Goal: Transaction & Acquisition: Purchase product/service

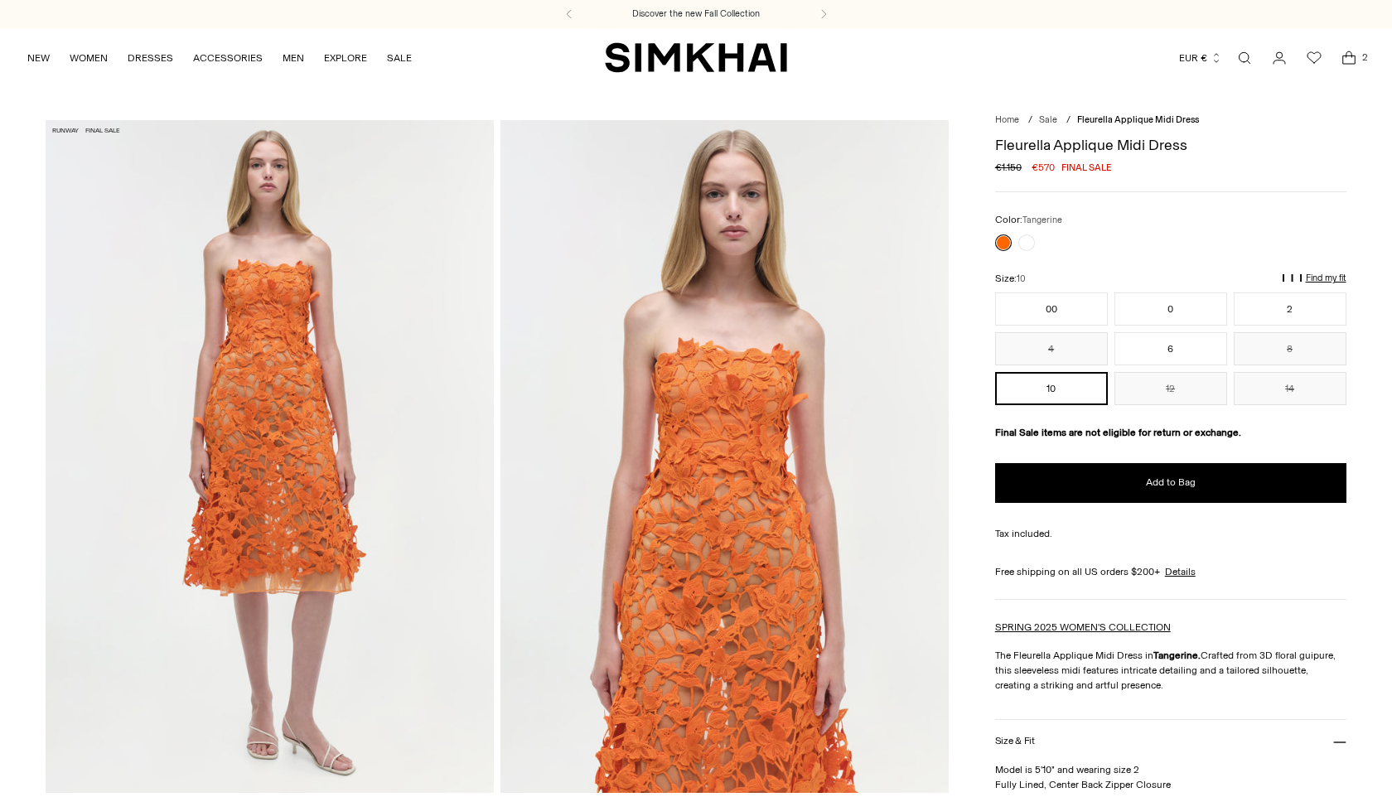
scroll to position [730, 0]
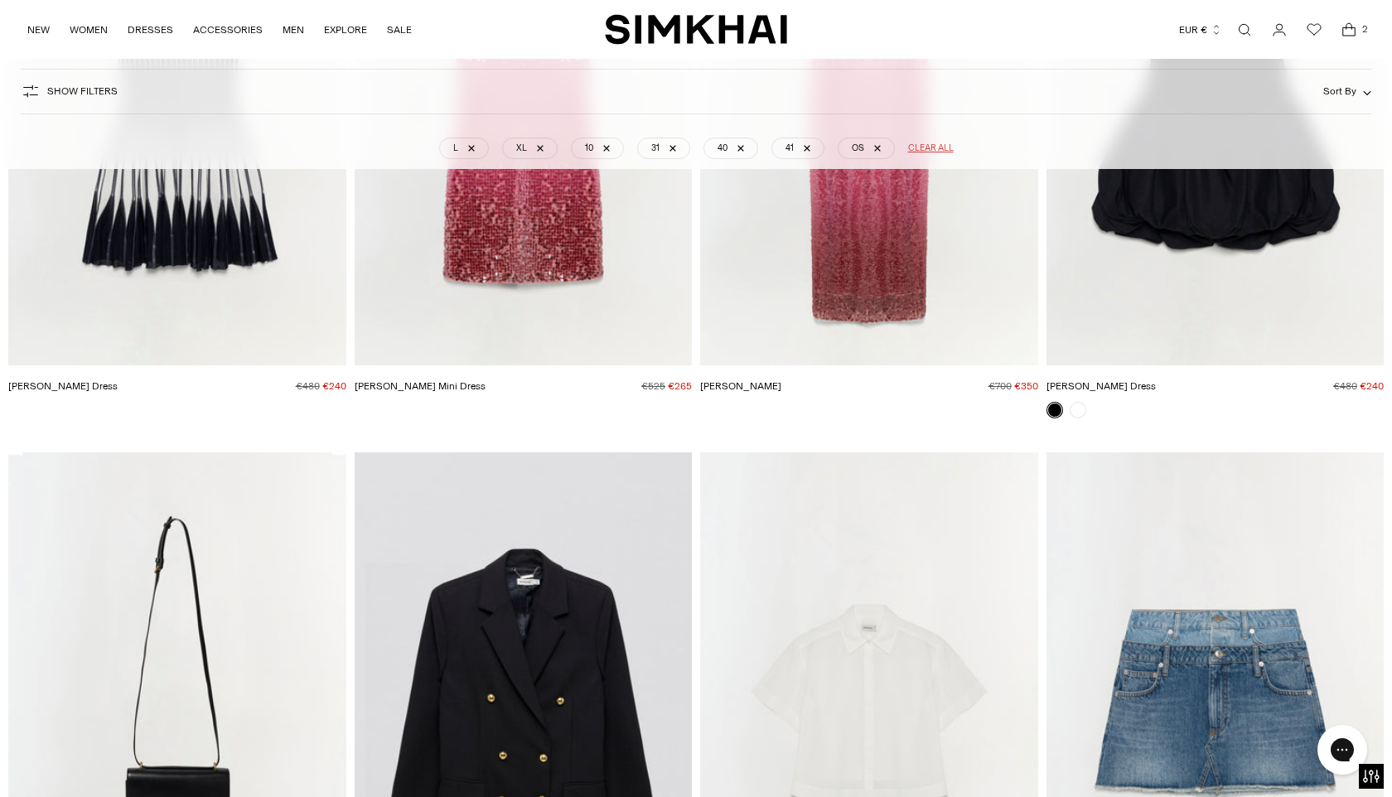
click at [1352, 34] on icon "Open cart modal" at bounding box center [1349, 30] width 23 height 17
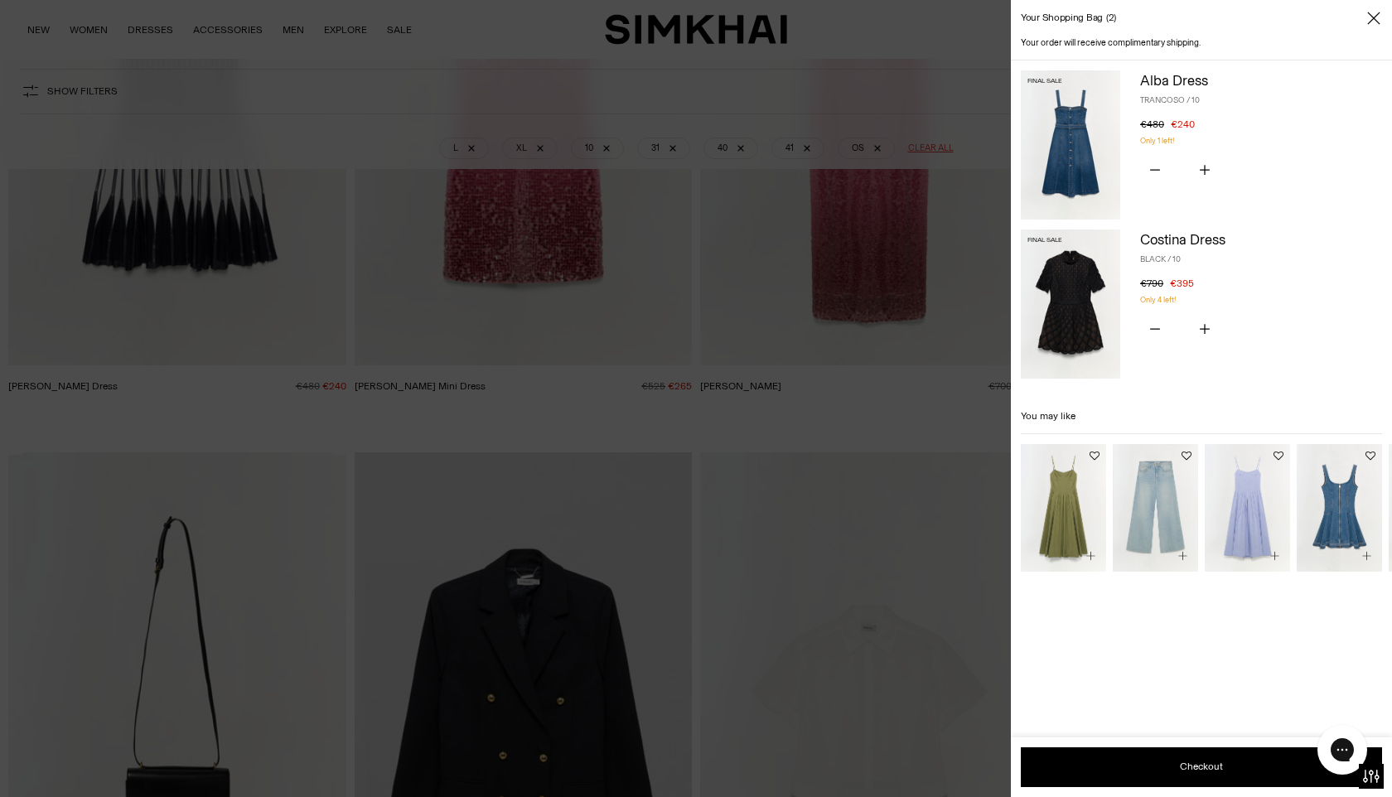
click at [881, 382] on div at bounding box center [696, 398] width 1392 height 797
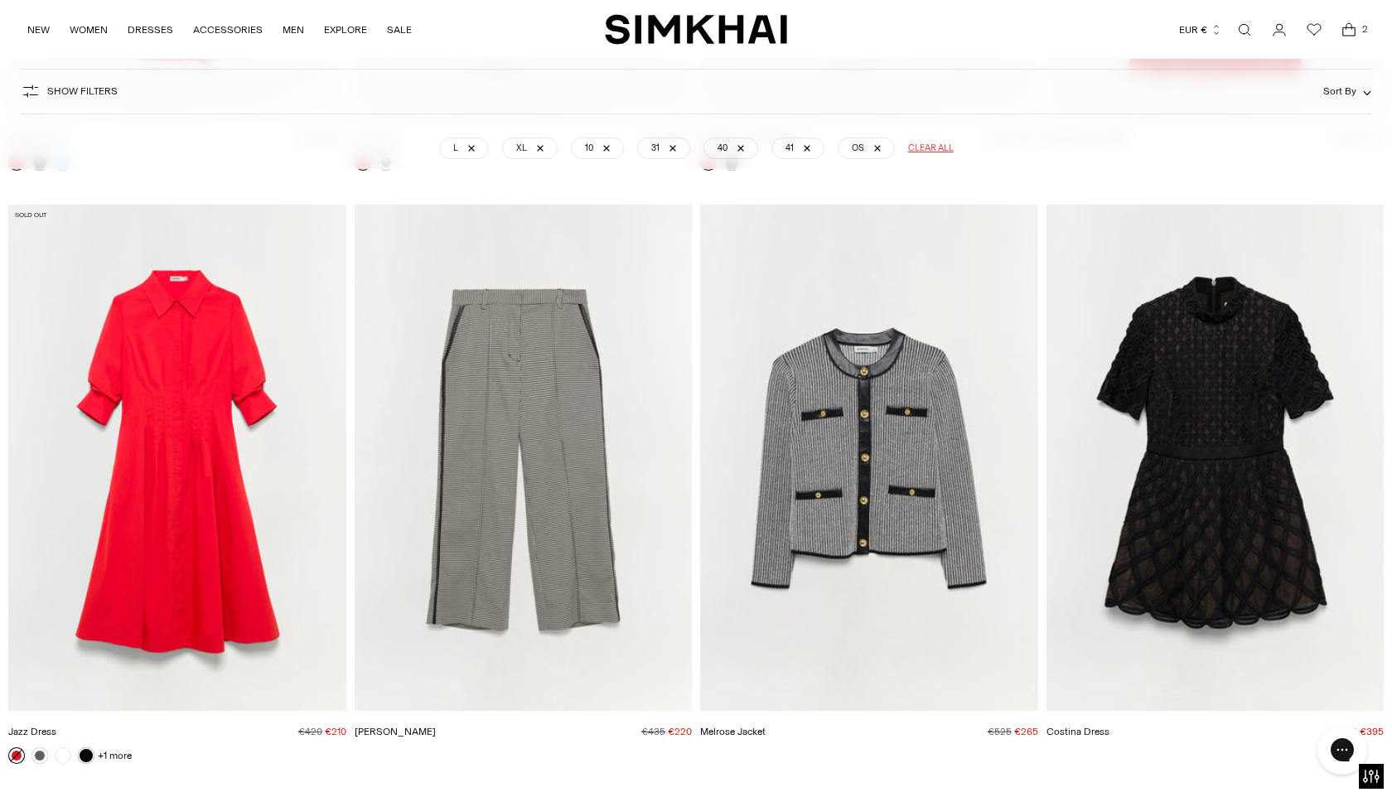
scroll to position [28821, 0]
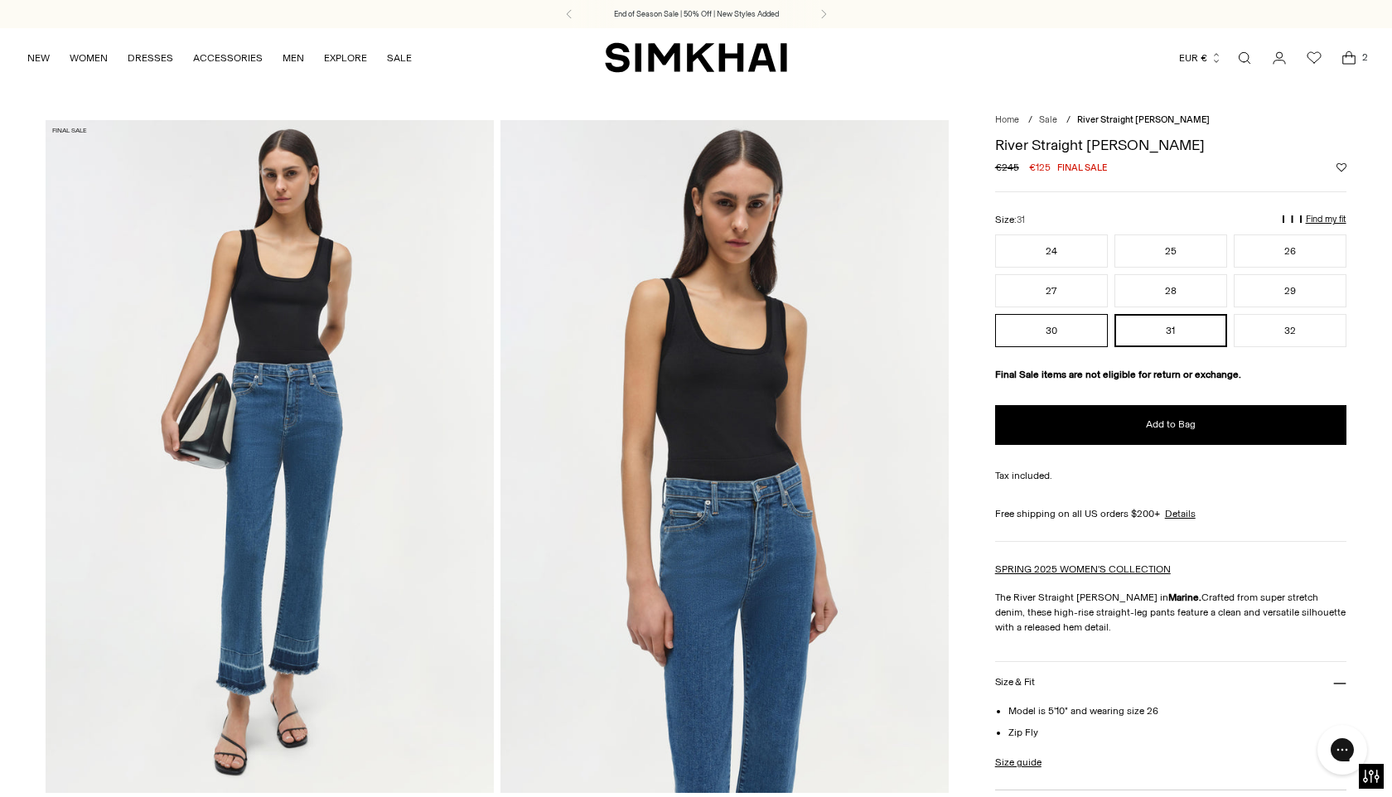
click at [1076, 322] on button "30" at bounding box center [1051, 330] width 113 height 33
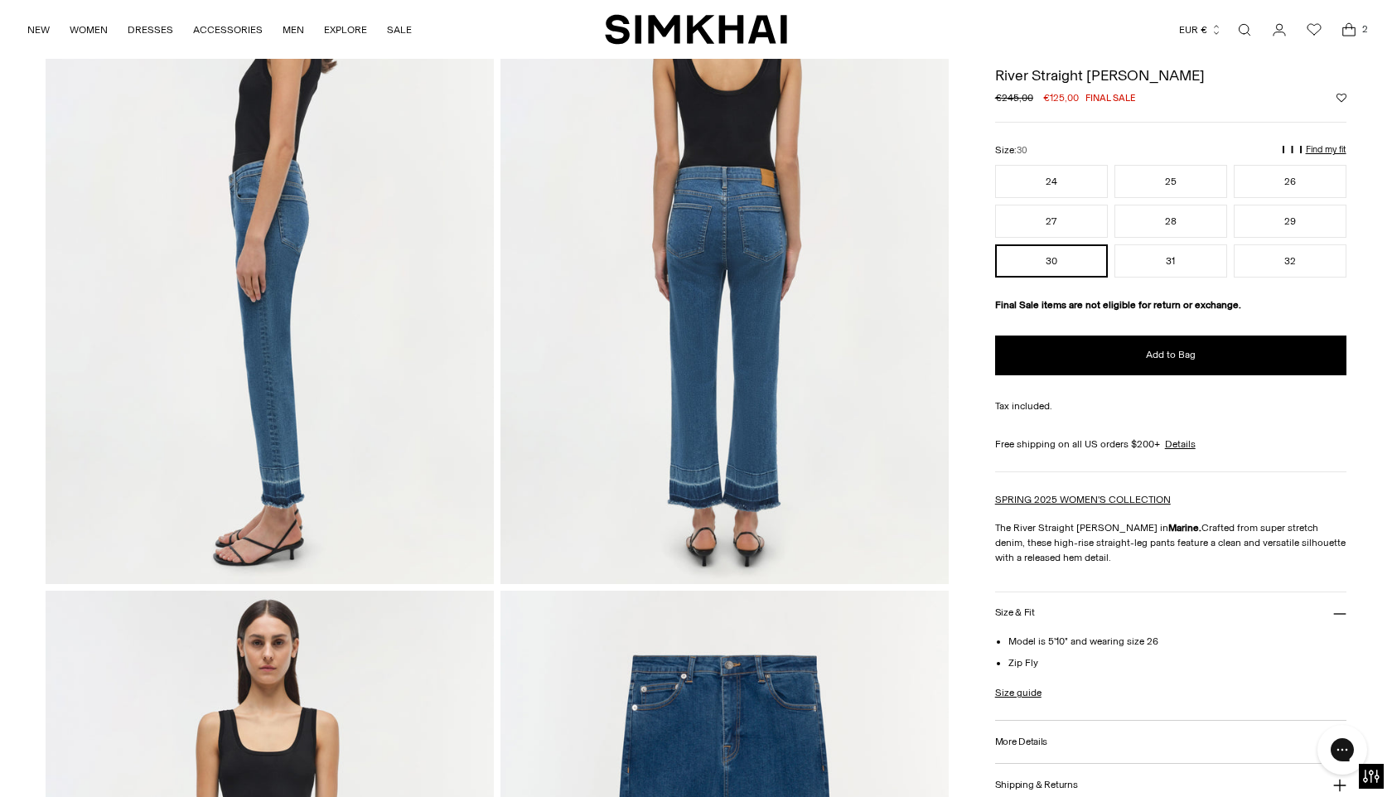
scroll to position [855, 0]
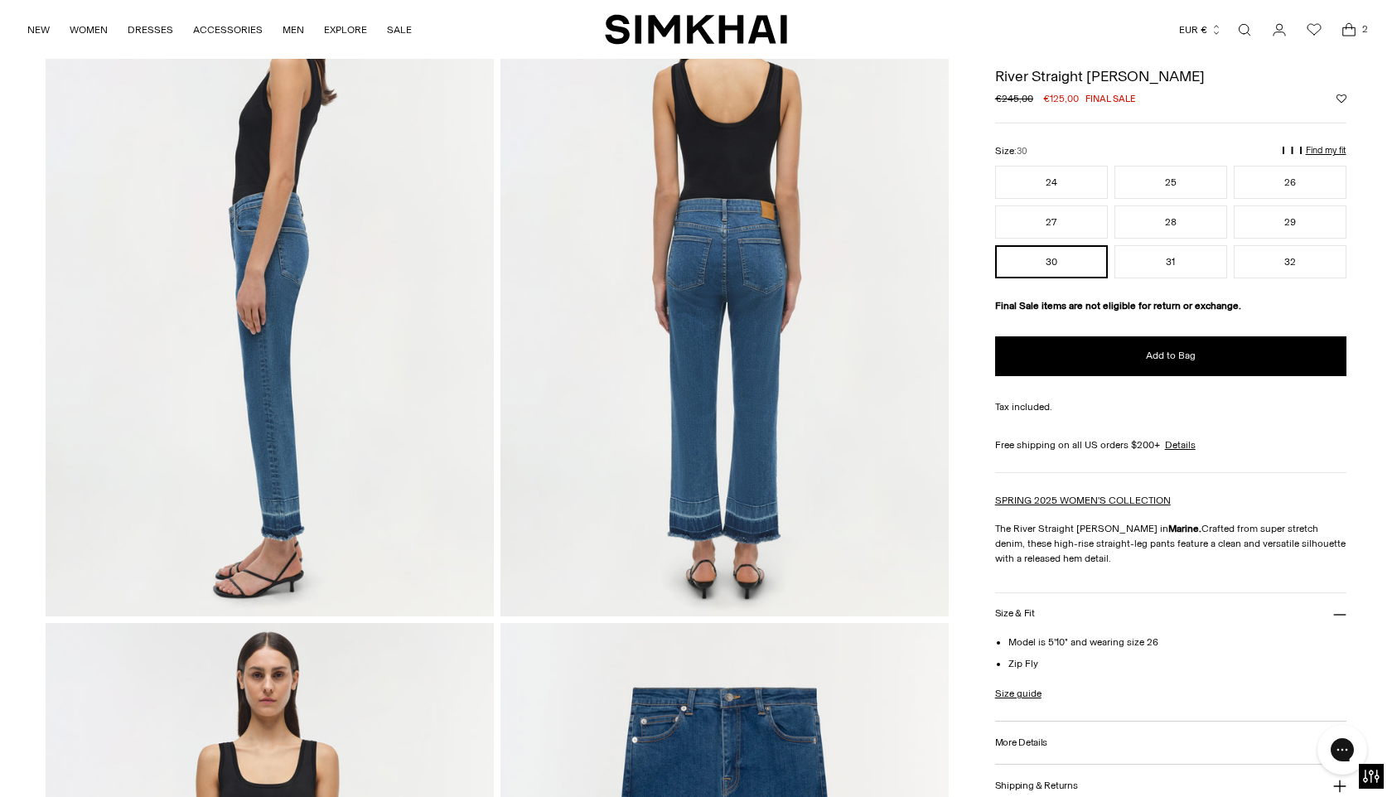
click at [740, 294] on img at bounding box center [725, 280] width 448 height 672
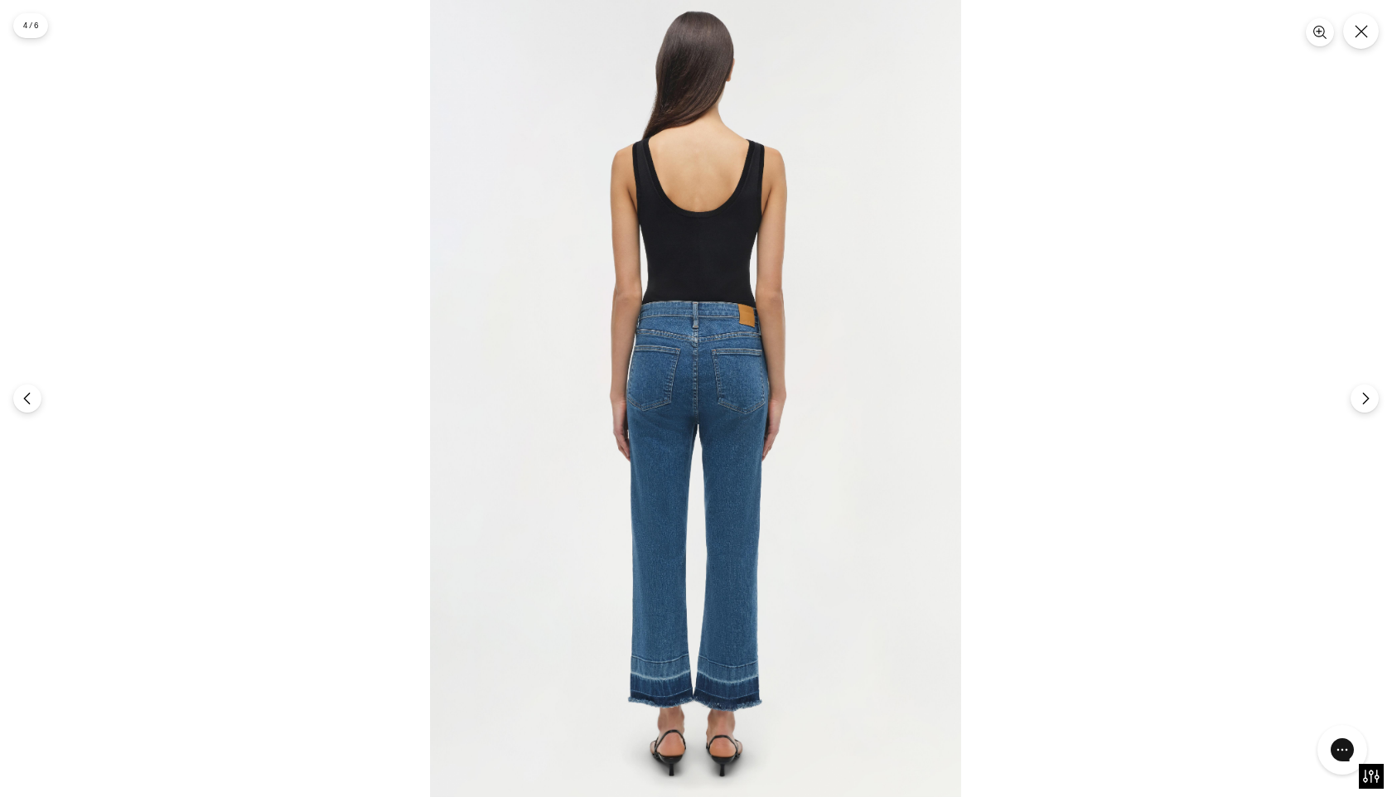
click at [740, 294] on img at bounding box center [695, 398] width 531 height 797
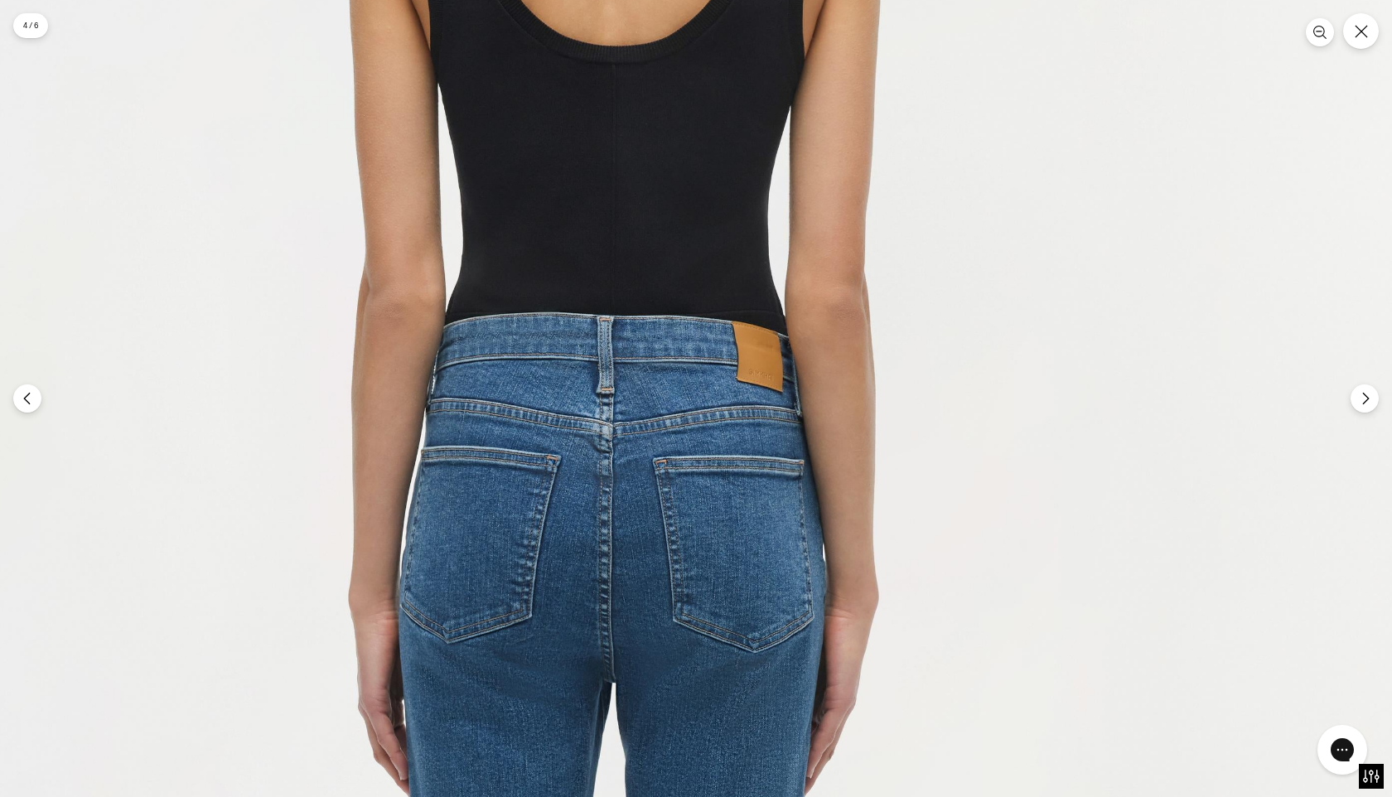
click at [740, 294] on img at bounding box center [606, 606] width 1595 height 2392
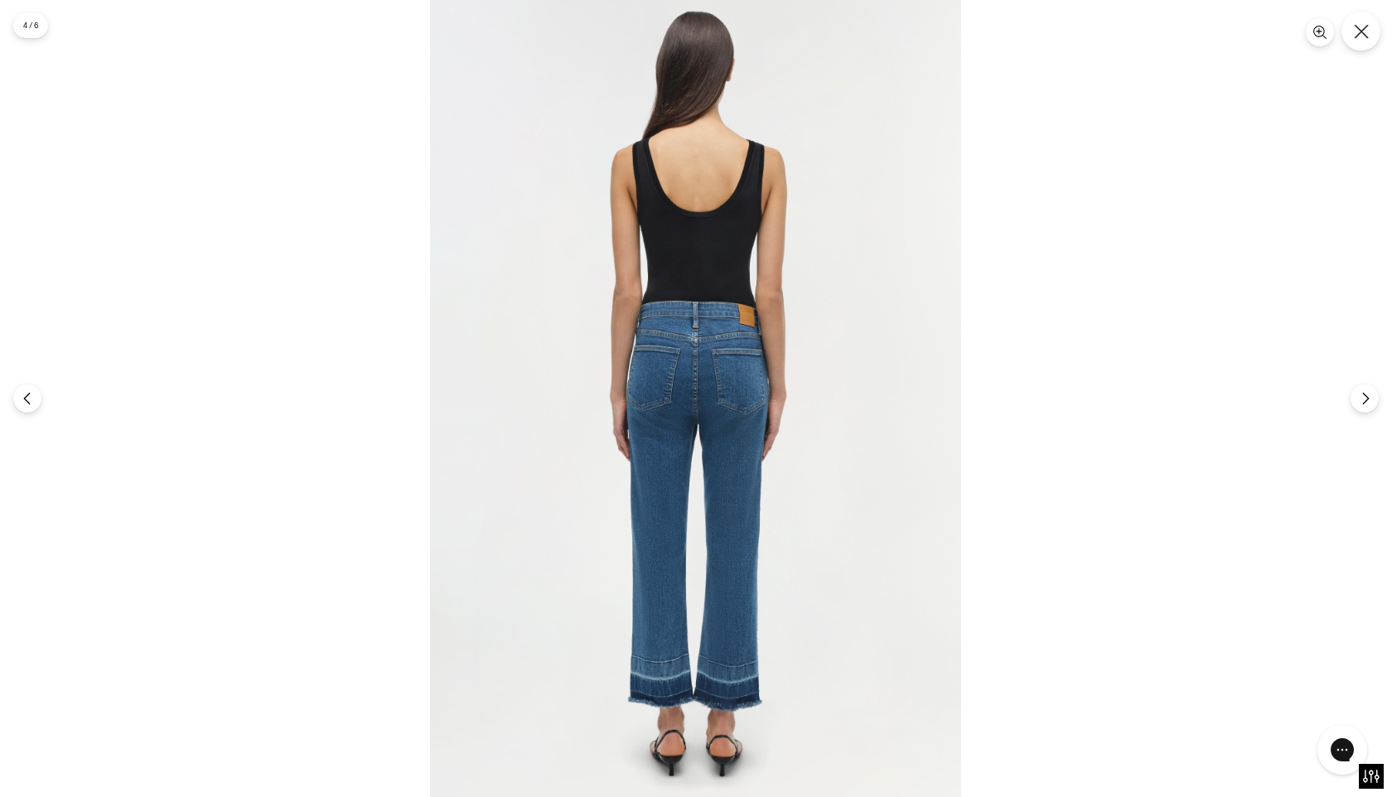
click at [1369, 42] on button "Close" at bounding box center [1361, 31] width 39 height 39
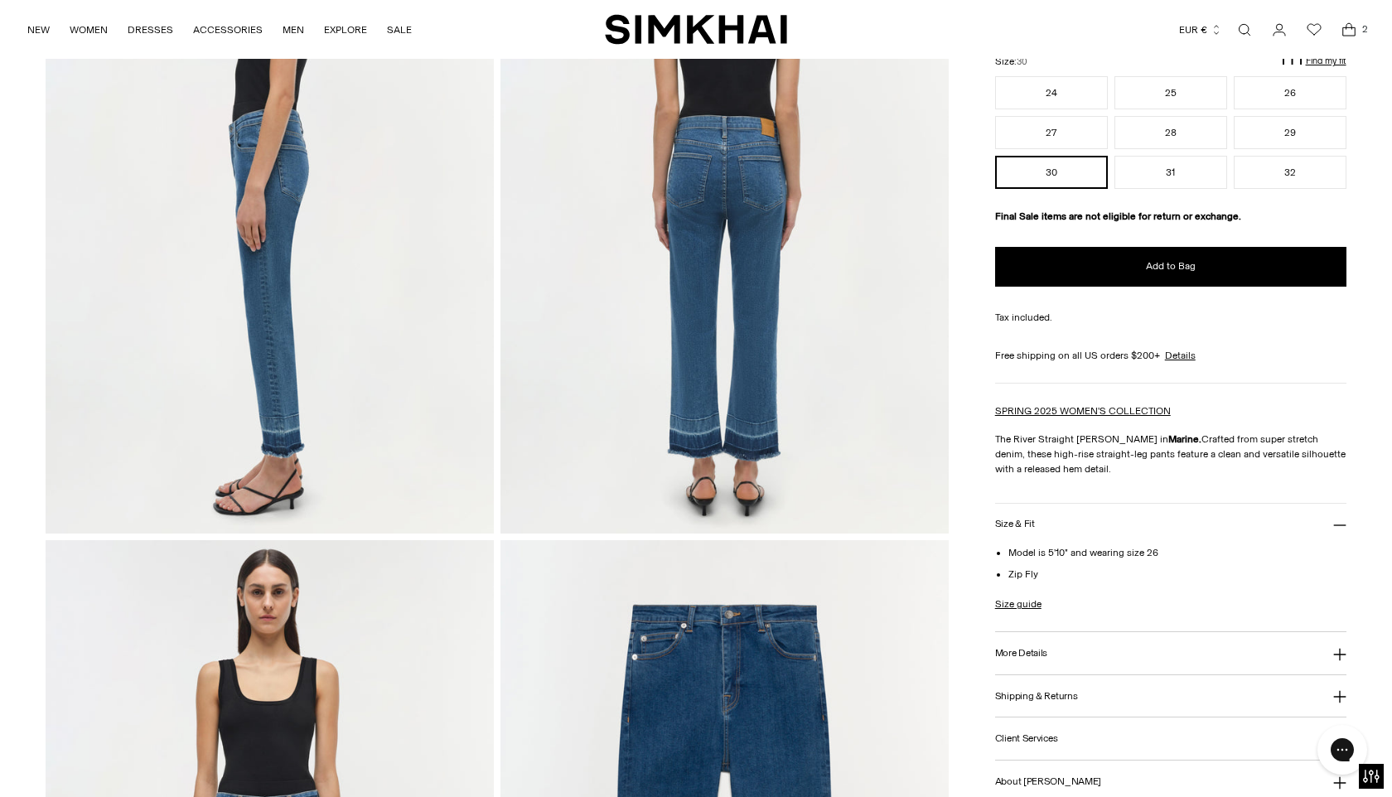
scroll to position [949, 0]
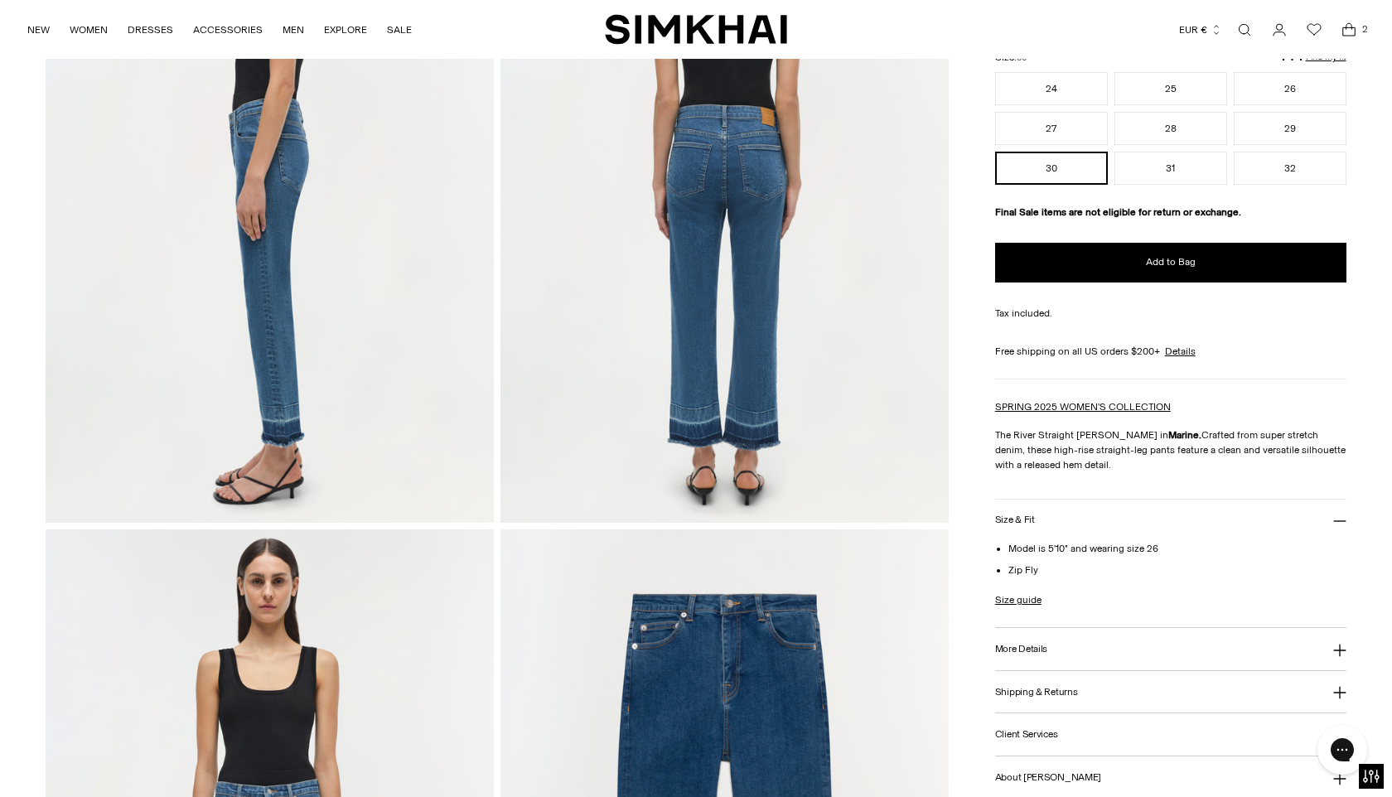
click at [1059, 662] on button "More Details" at bounding box center [1170, 649] width 351 height 42
click at [1061, 650] on button "More Details" at bounding box center [1170, 649] width 351 height 42
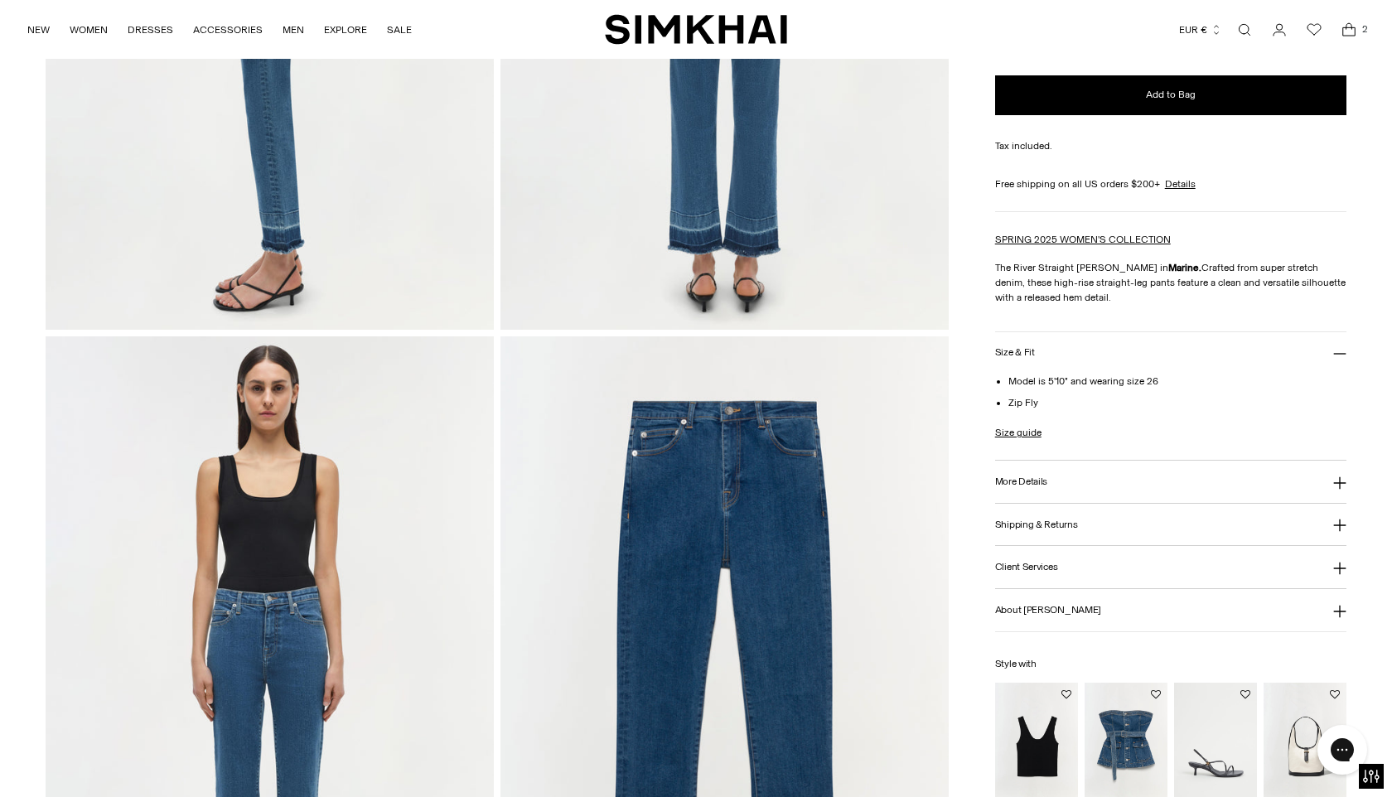
scroll to position [1144, 0]
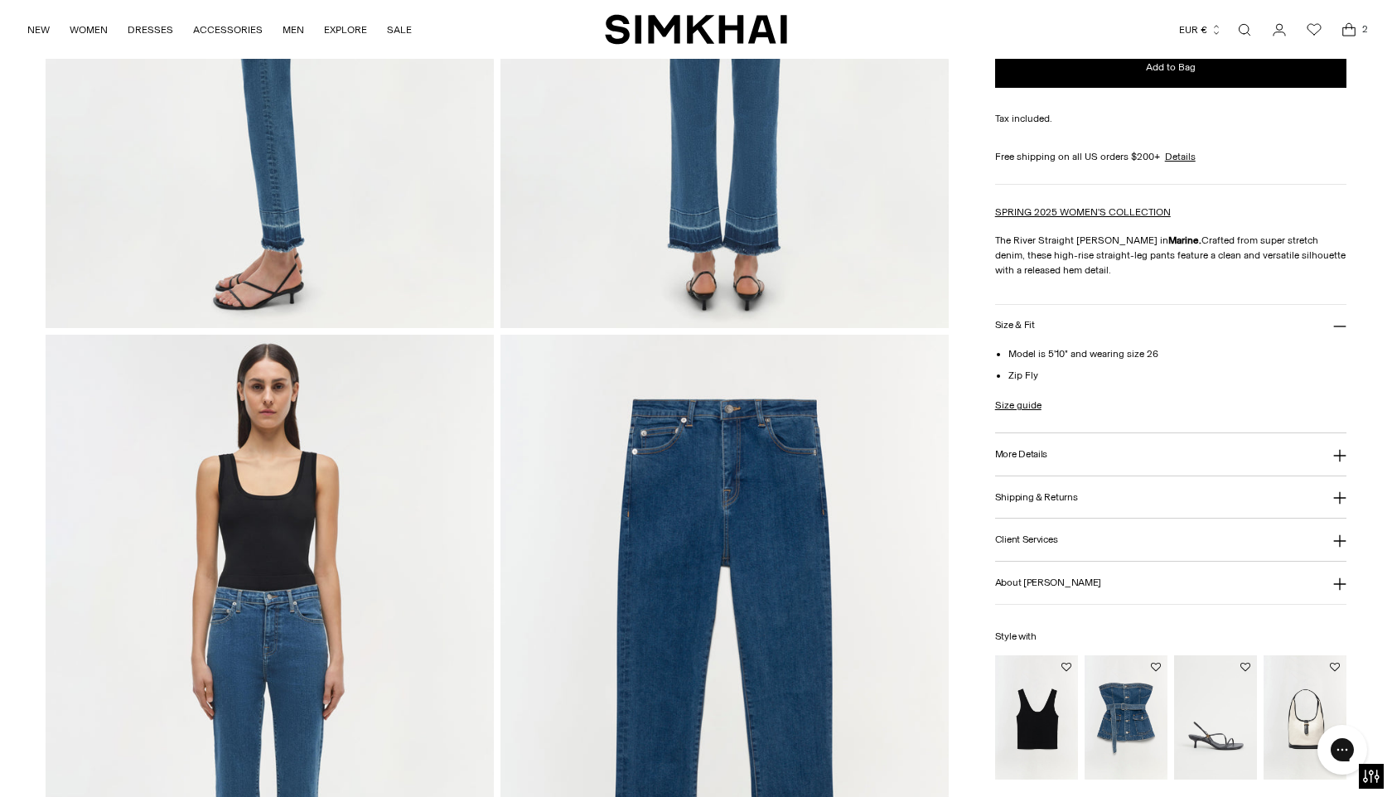
click at [355, 690] on img at bounding box center [270, 671] width 448 height 672
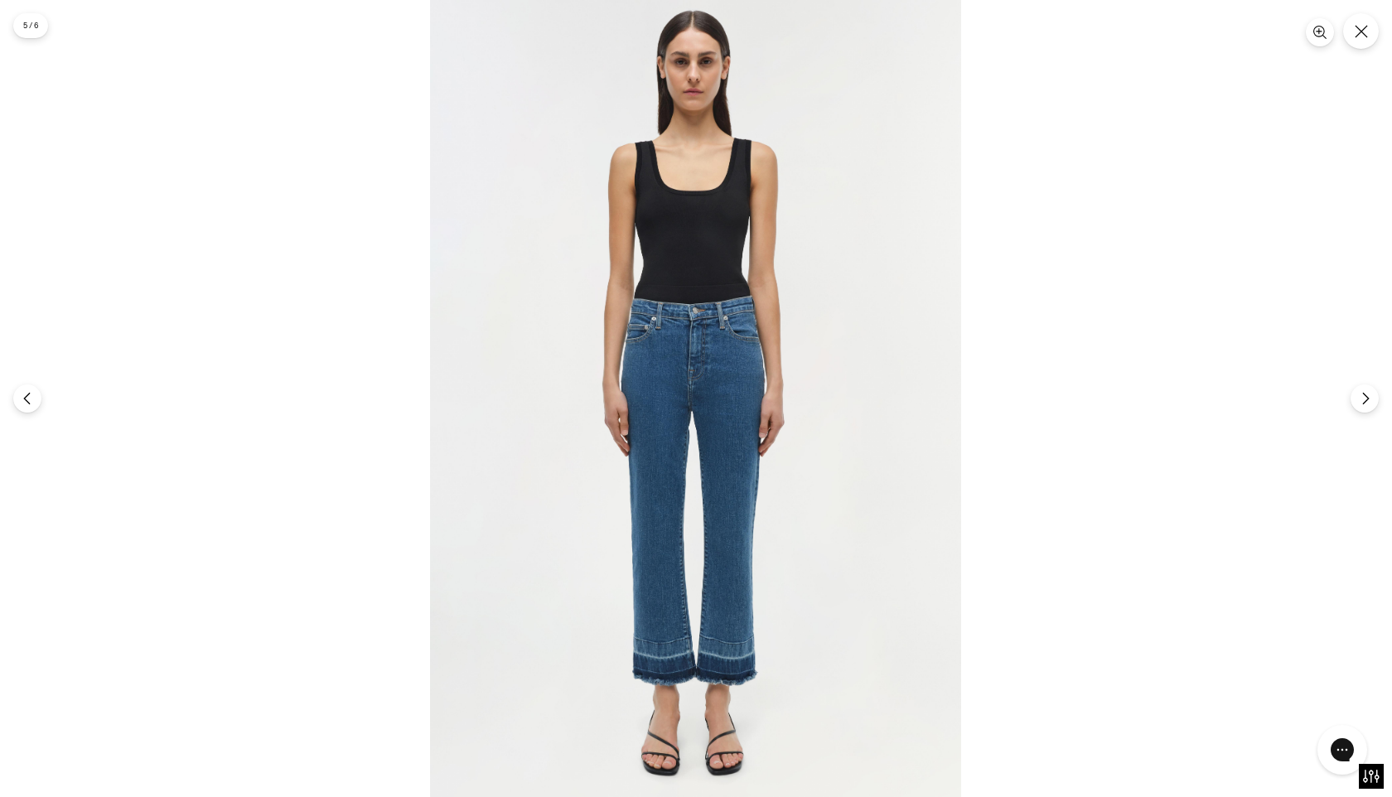
click at [733, 304] on img at bounding box center [695, 398] width 531 height 797
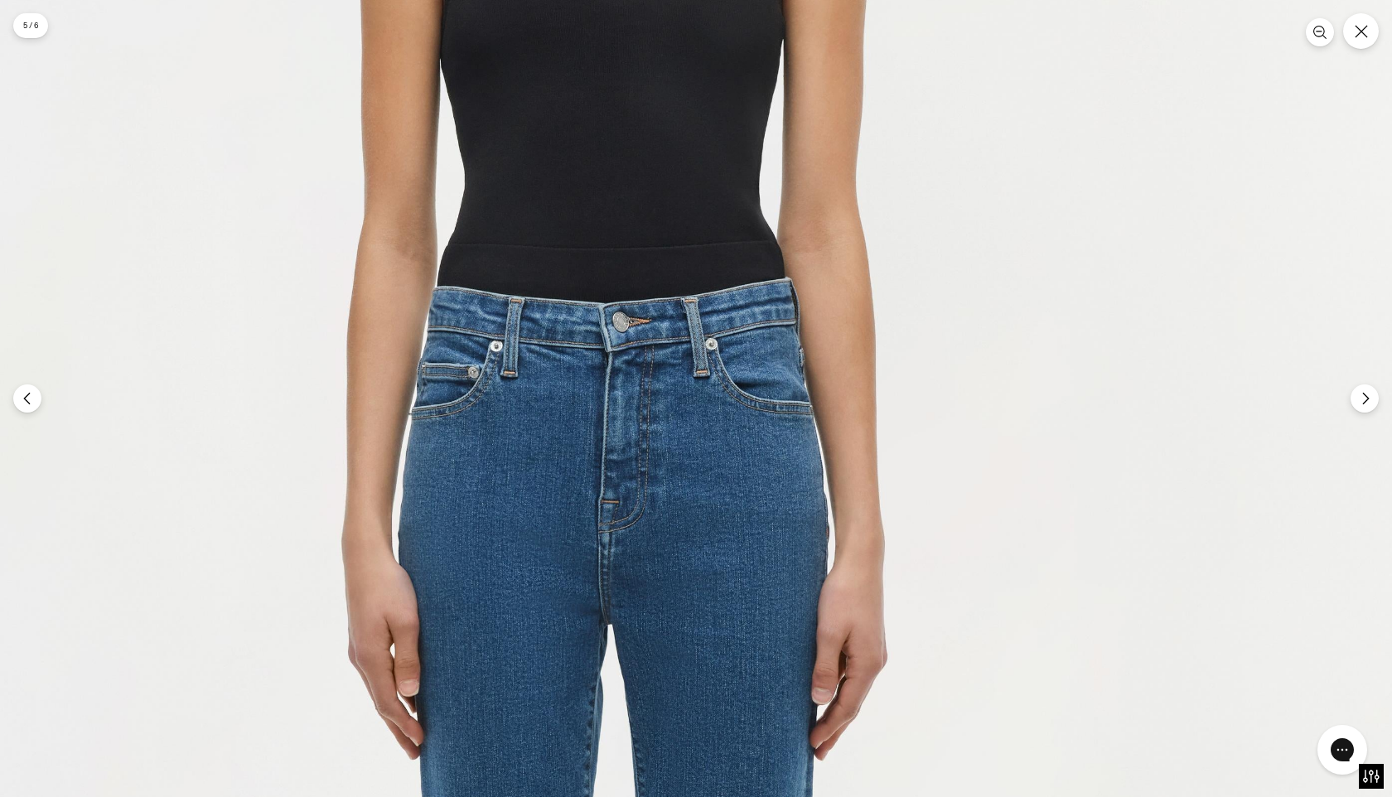
click at [733, 304] on img at bounding box center [621, 586] width 1595 height 2392
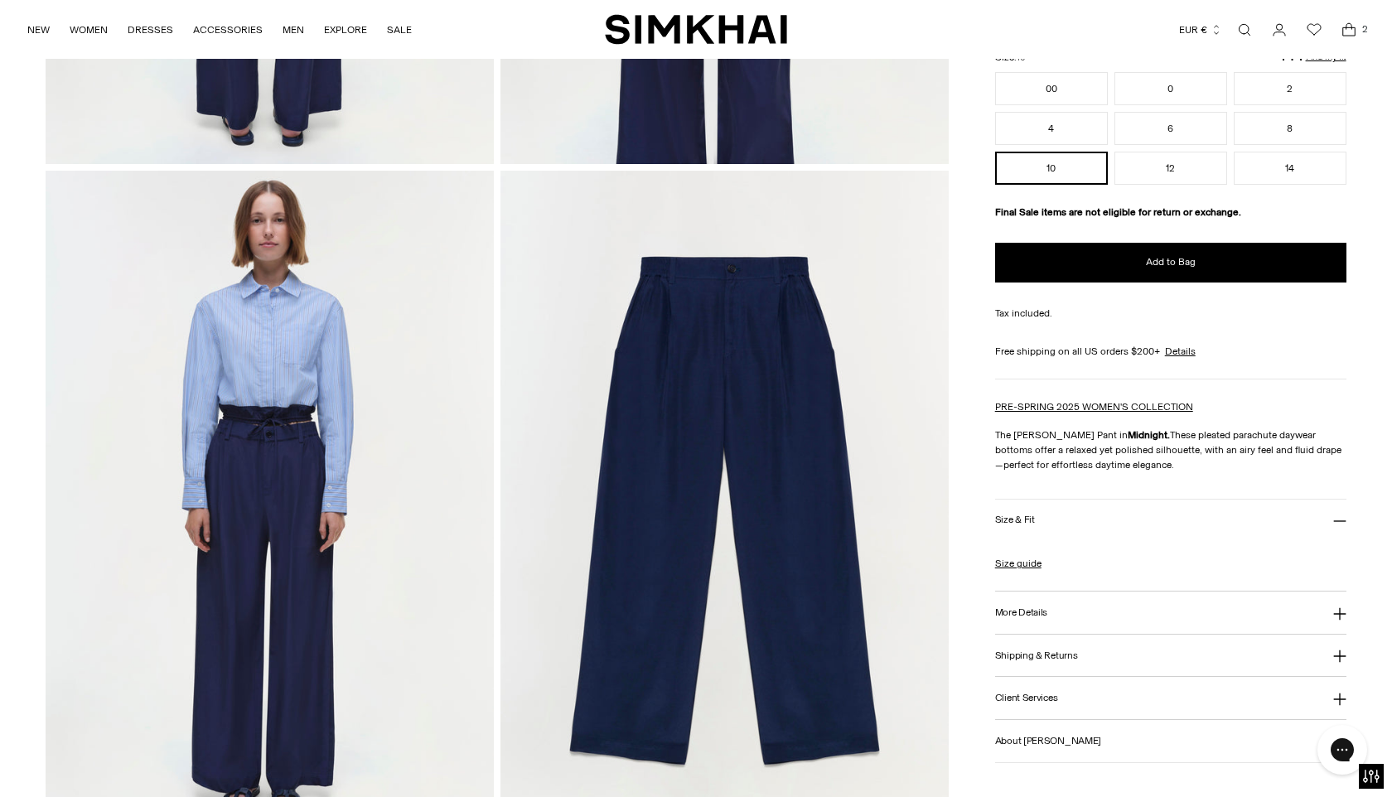
scroll to position [1475, 0]
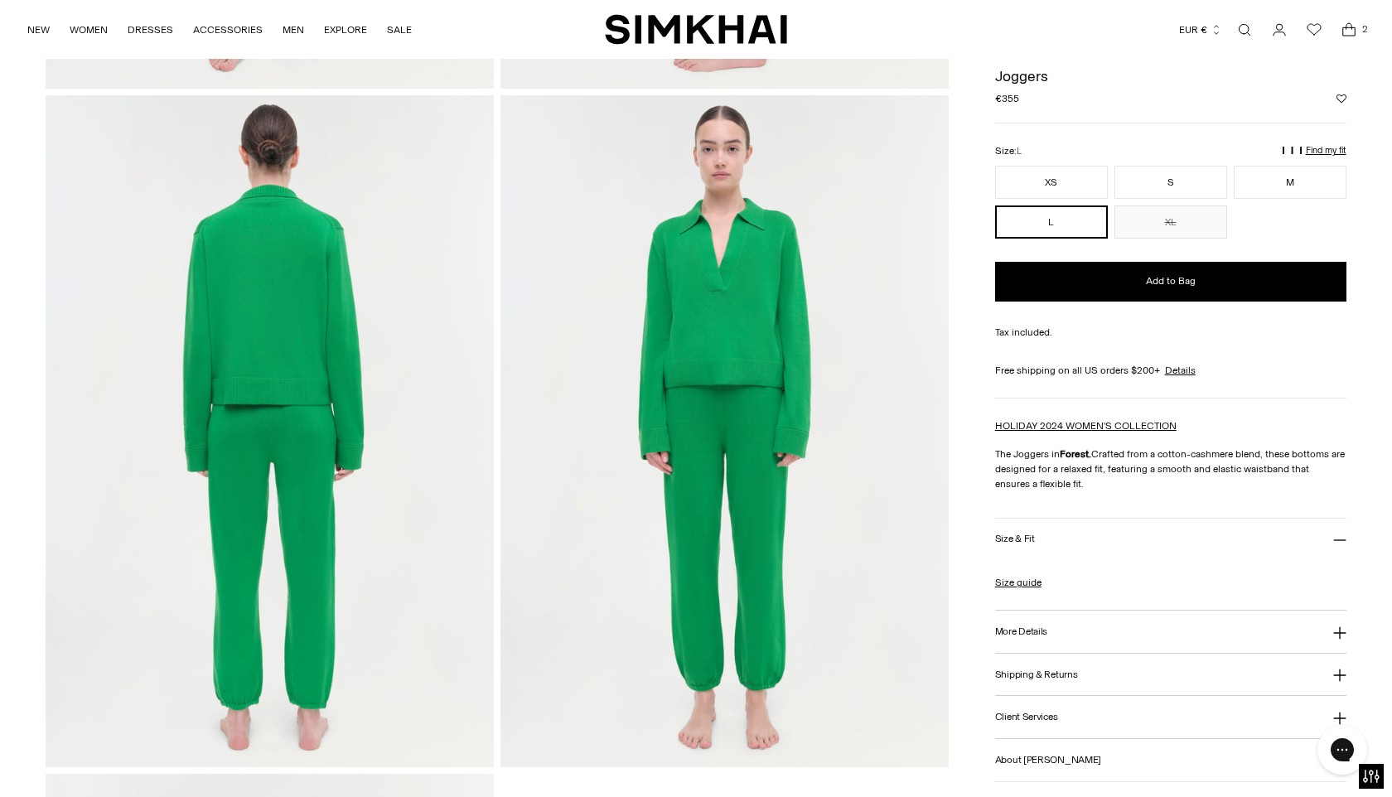
scroll to position [695, 0]
